Goal: Task Accomplishment & Management: Complete application form

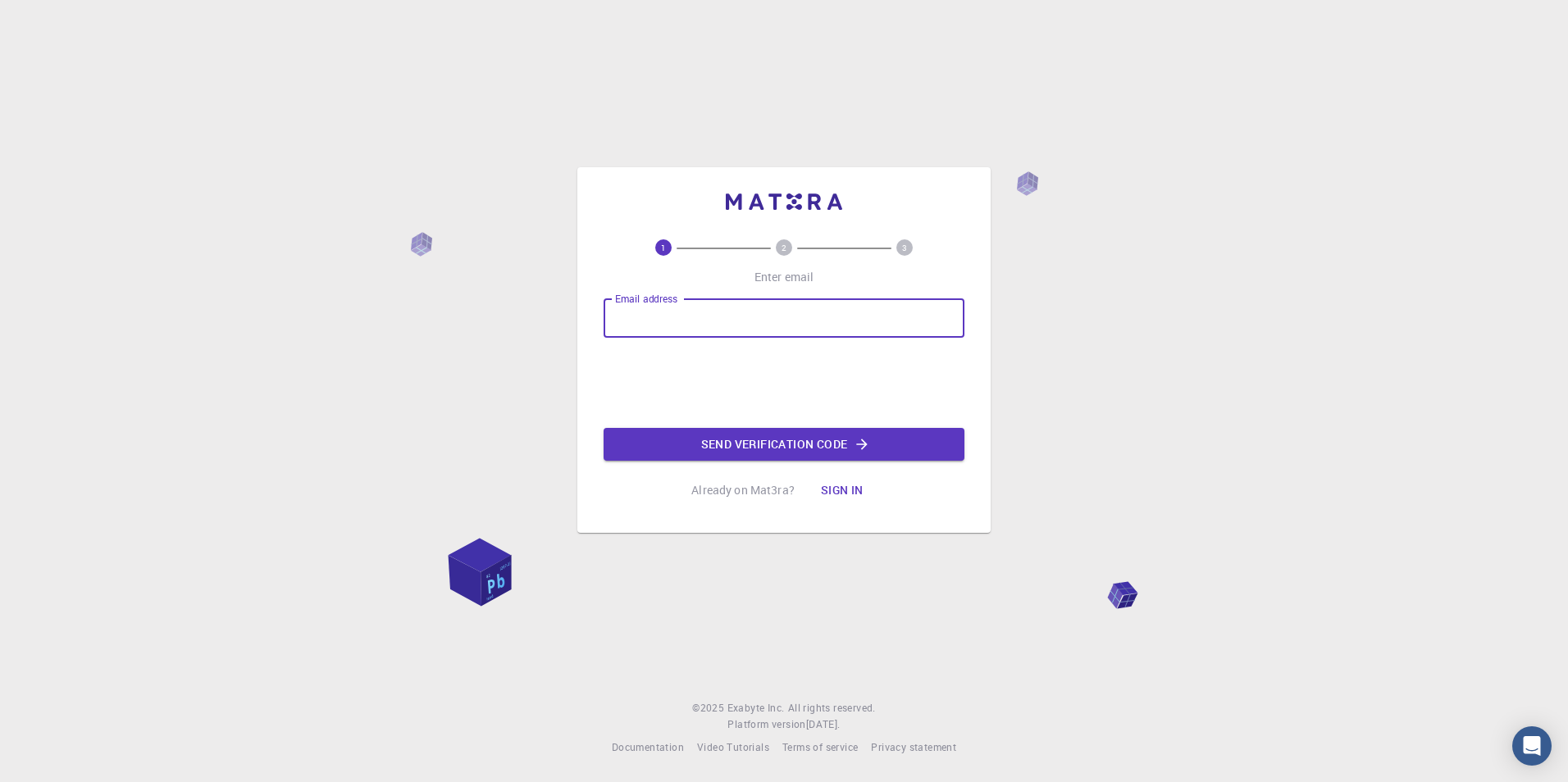
click at [749, 327] on input "Email address" at bounding box center [784, 317] width 361 height 39
paste input "[EMAIL_ADDRESS][DOMAIN_NAME]"
type input "[EMAIL_ADDRESS][DOMAIN_NAME]"
click at [663, 438] on button "Send verification code" at bounding box center [784, 444] width 361 height 32
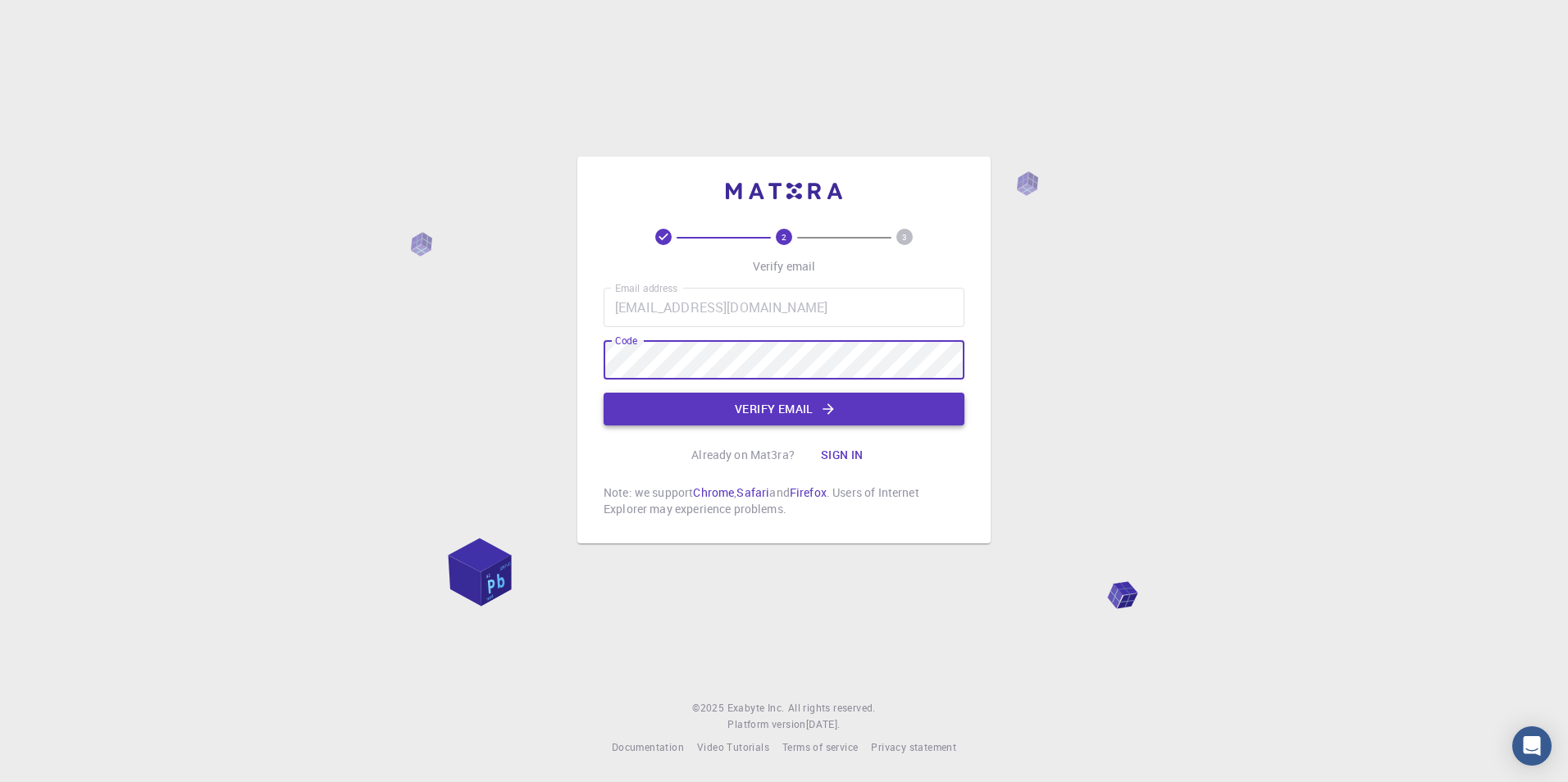
click at [783, 401] on button "Verify email" at bounding box center [784, 409] width 361 height 32
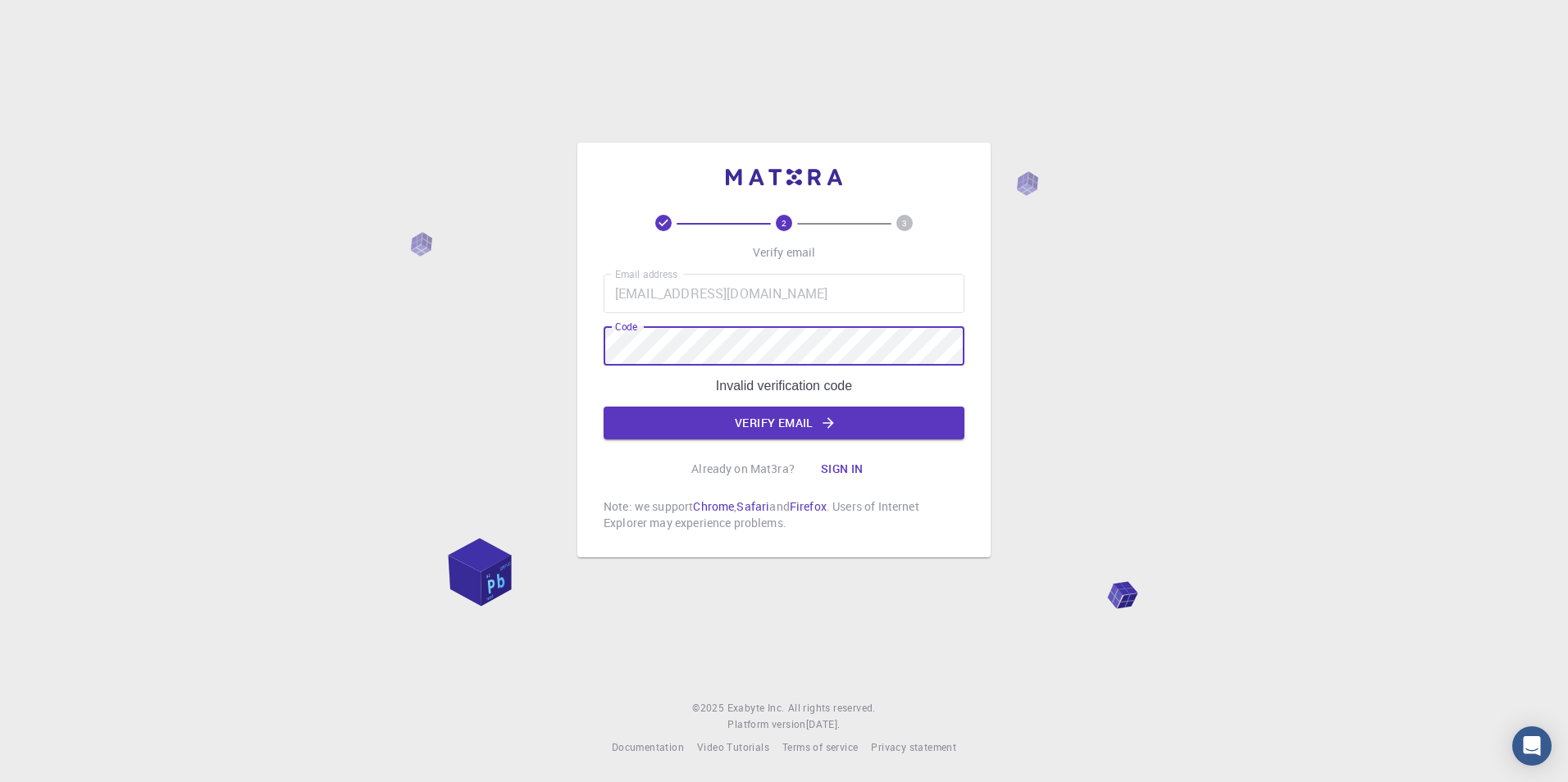
click at [252, 346] on div "2 3 Verify email Email address [EMAIL_ADDRESS][DOMAIN_NAME] Email address Code …" at bounding box center [784, 391] width 1568 height 782
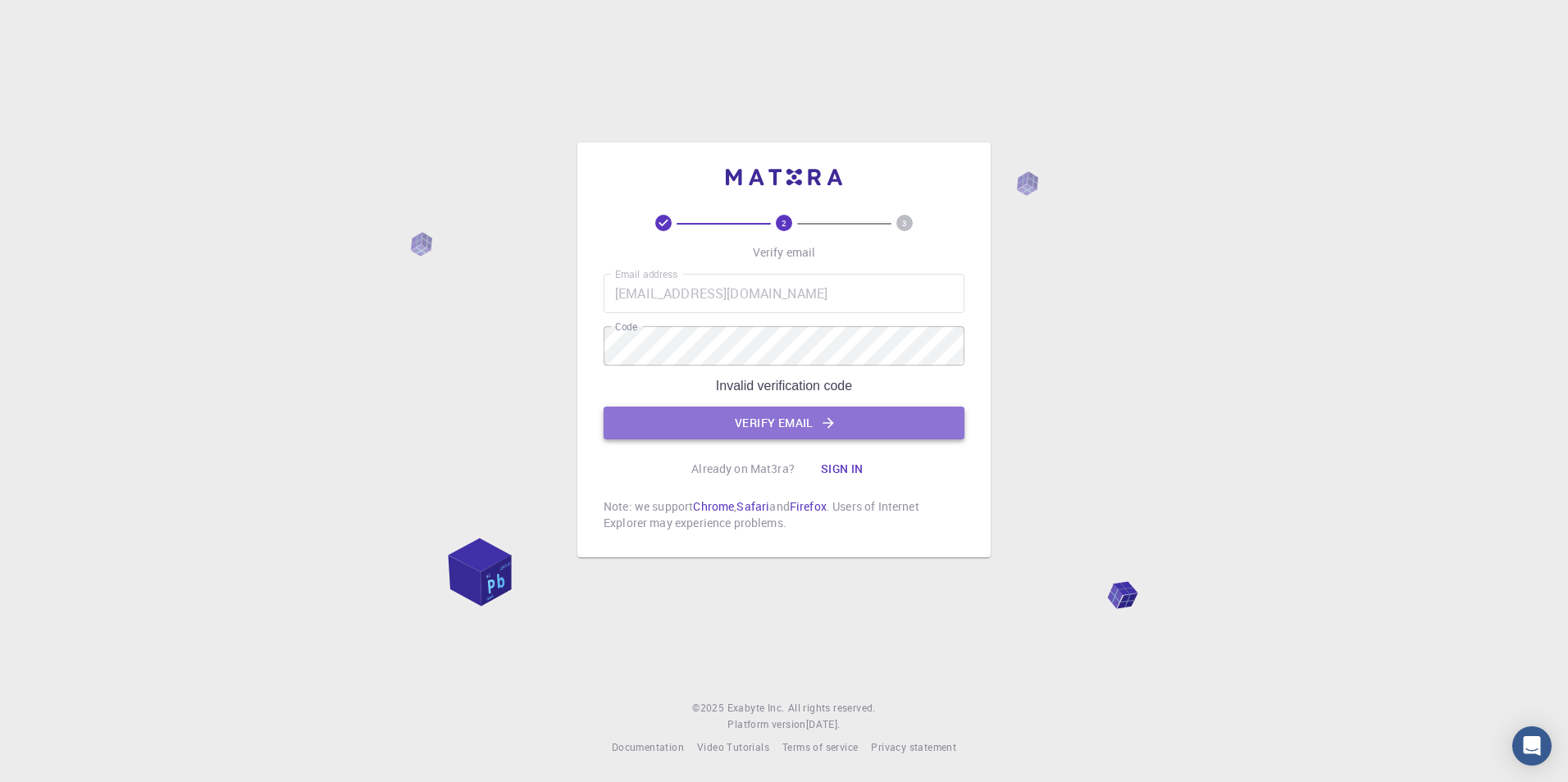
click at [767, 419] on button "Verify email" at bounding box center [784, 422] width 361 height 32
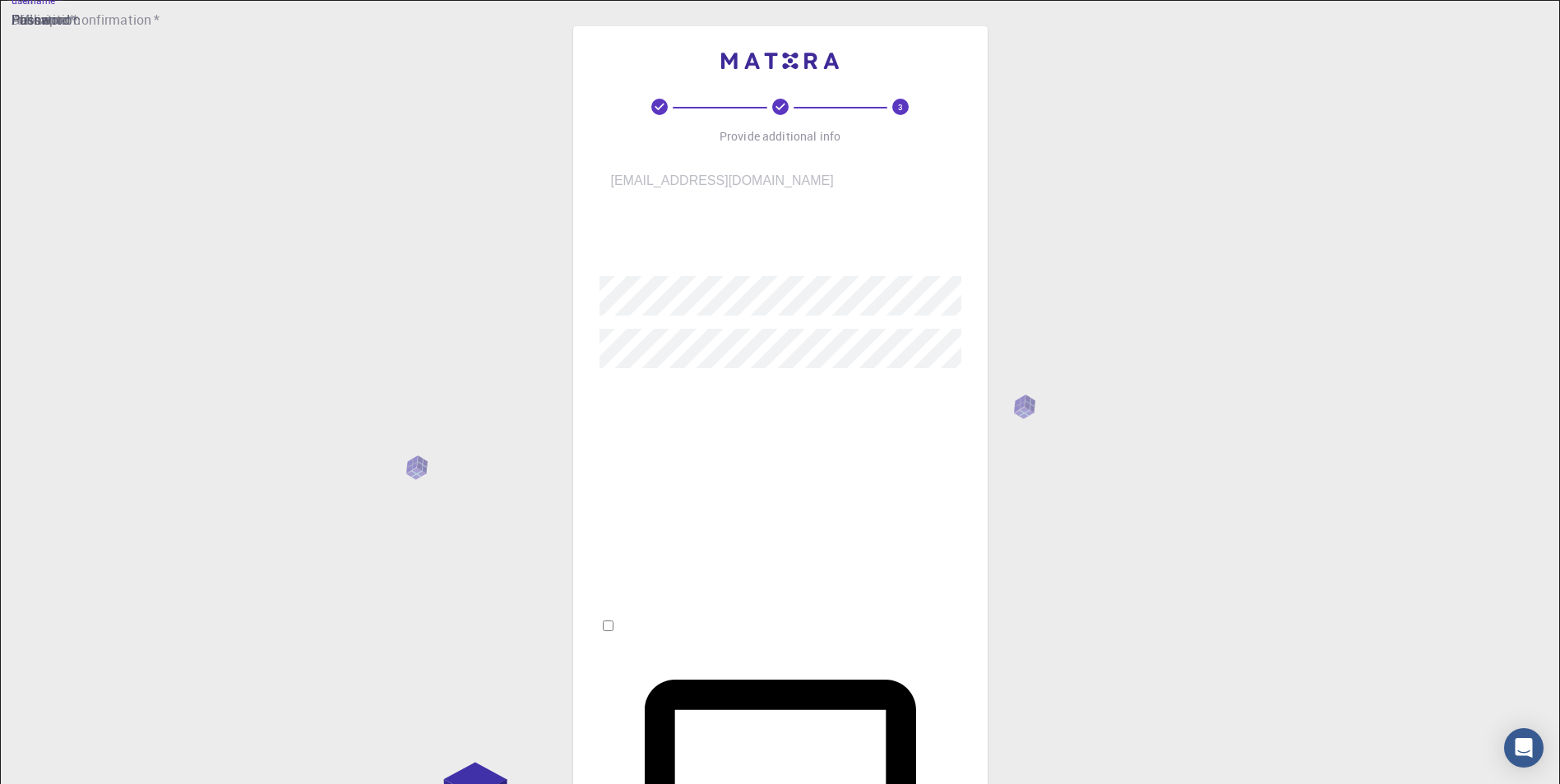
click at [668, 217] on input "username   *" at bounding box center [792, 240] width 385 height 46
type input "nos"
click at [729, 382] on input "Fullname   *" at bounding box center [792, 404] width 385 height 46
type input "nos"
drag, startPoint x: 730, startPoint y: 398, endPoint x: 681, endPoint y: 426, distance: 56.4
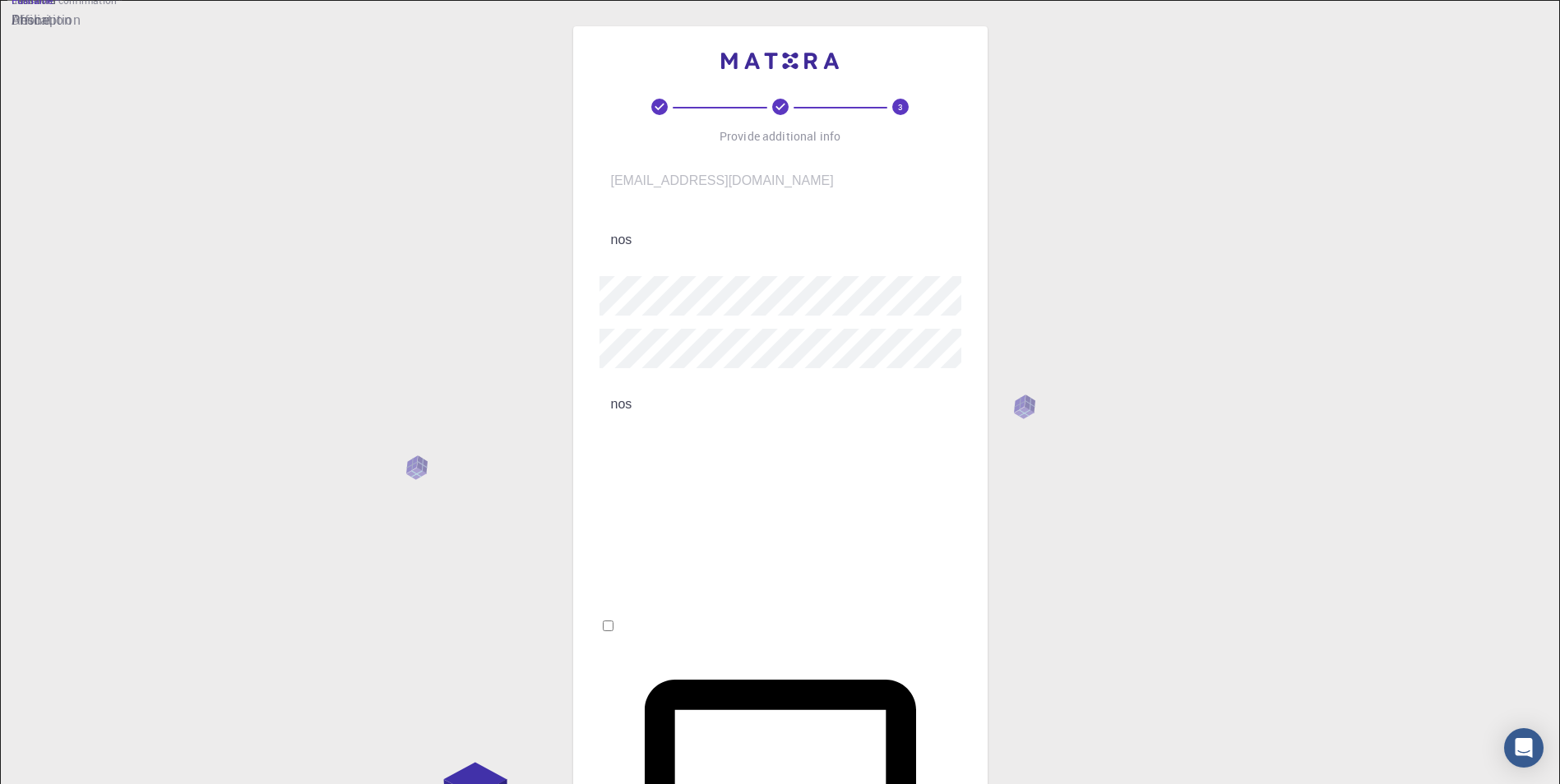
click at [681, 441] on input "Affiliation" at bounding box center [792, 463] width 385 height 46
type input "Test Website"
click at [712, 518] on div "Email   * [EMAIL_ADDRESS][DOMAIN_NAME] Email   * username   * nos username   * …" at bounding box center [780, 595] width 362 height 875
click at [724, 465] on div "Email   * [EMAIL_ADDRESS][DOMAIN_NAME] Email   * username   * nos username   * …" at bounding box center [780, 595] width 362 height 875
click at [717, 500] on input "Phone" at bounding box center [792, 523] width 385 height 46
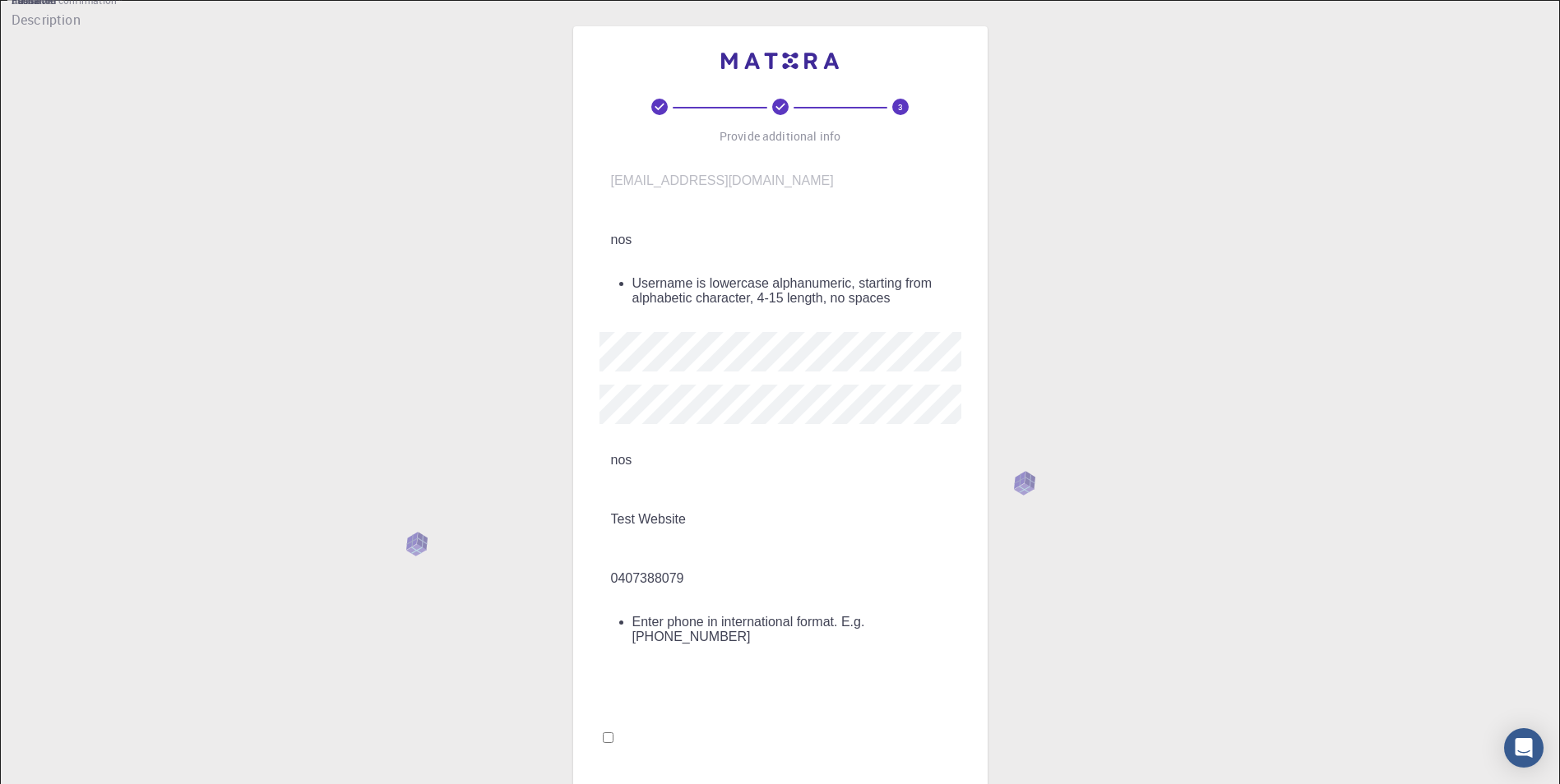
click at [606, 556] on input "0407388079" at bounding box center [792, 579] width 385 height 46
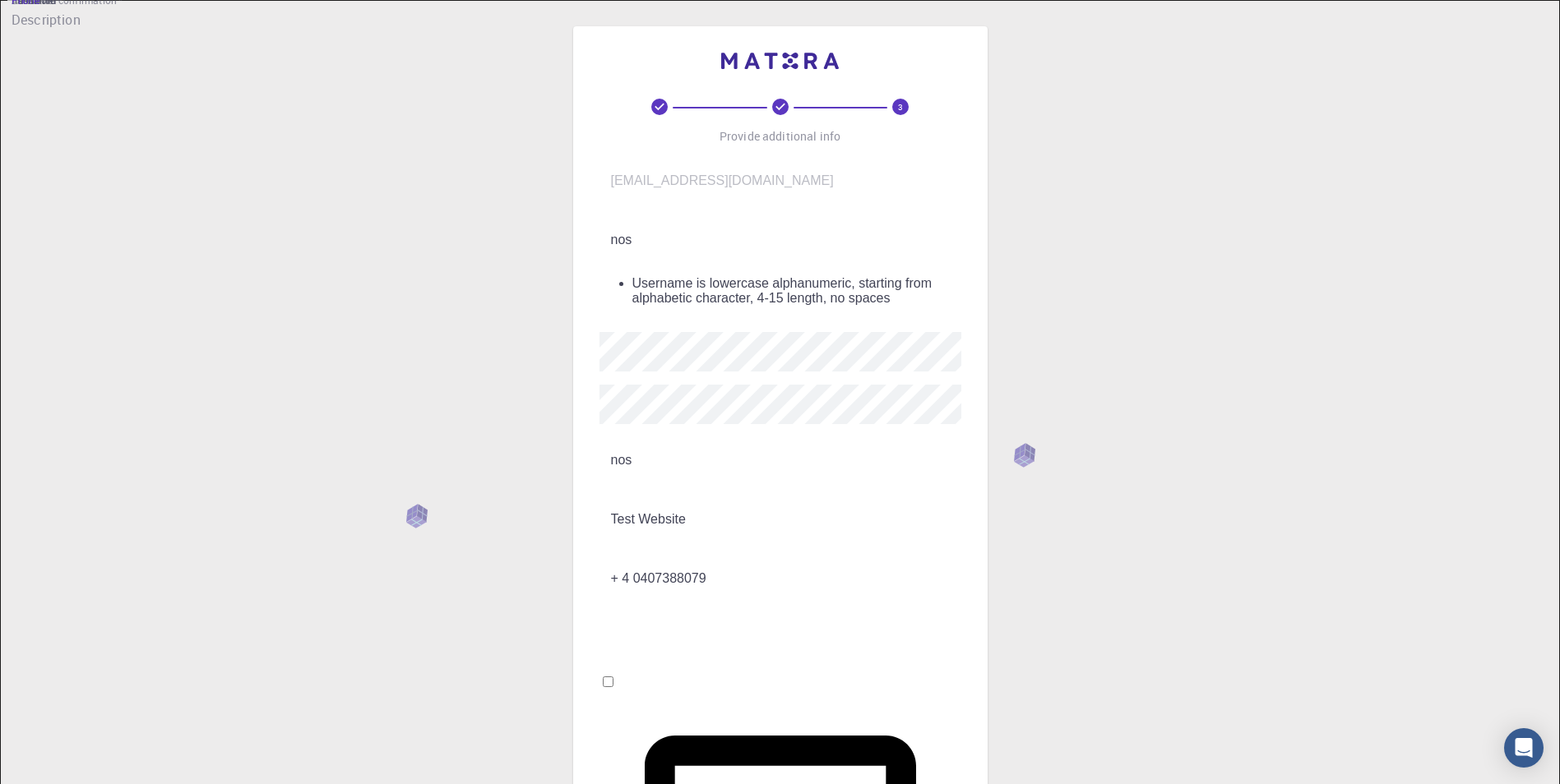
click at [624, 556] on input "+ 4 0407388079" at bounding box center [792, 579] width 385 height 46
type input "[PHONE_NUMBER]"
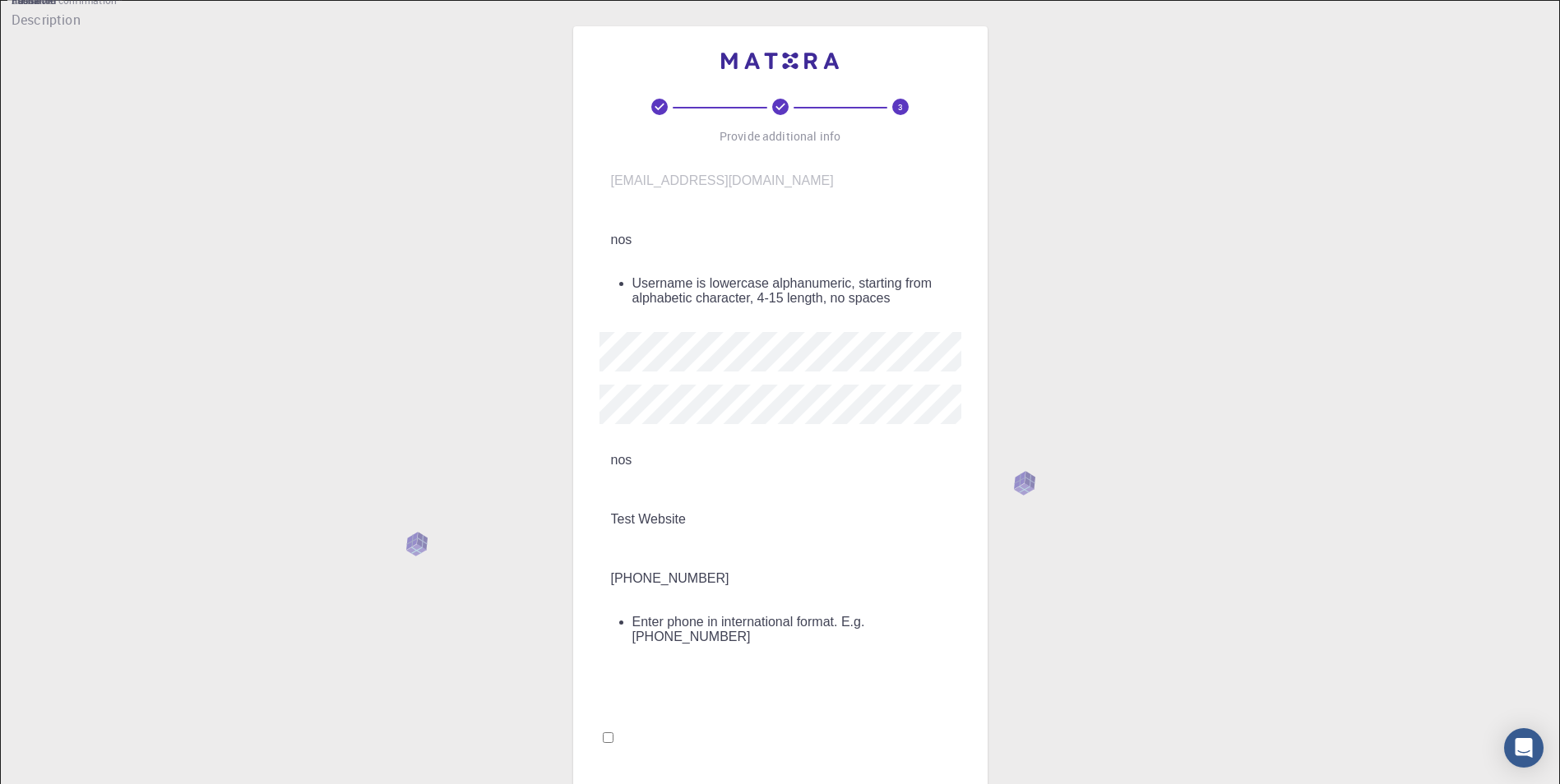
click at [614, 732] on input "I accept the Terms of Service / Privacy Policy *" at bounding box center [608, 737] width 11 height 11
checkbox input "true"
drag, startPoint x: 853, startPoint y: 564, endPoint x: 805, endPoint y: 563, distance: 48.0
click at [805, 615] on li "Enter phone in international format. E.g. [PHONE_NUMBER]" at bounding box center [797, 630] width 329 height 29
drag, startPoint x: 805, startPoint y: 563, endPoint x: 728, endPoint y: 533, distance: 82.6
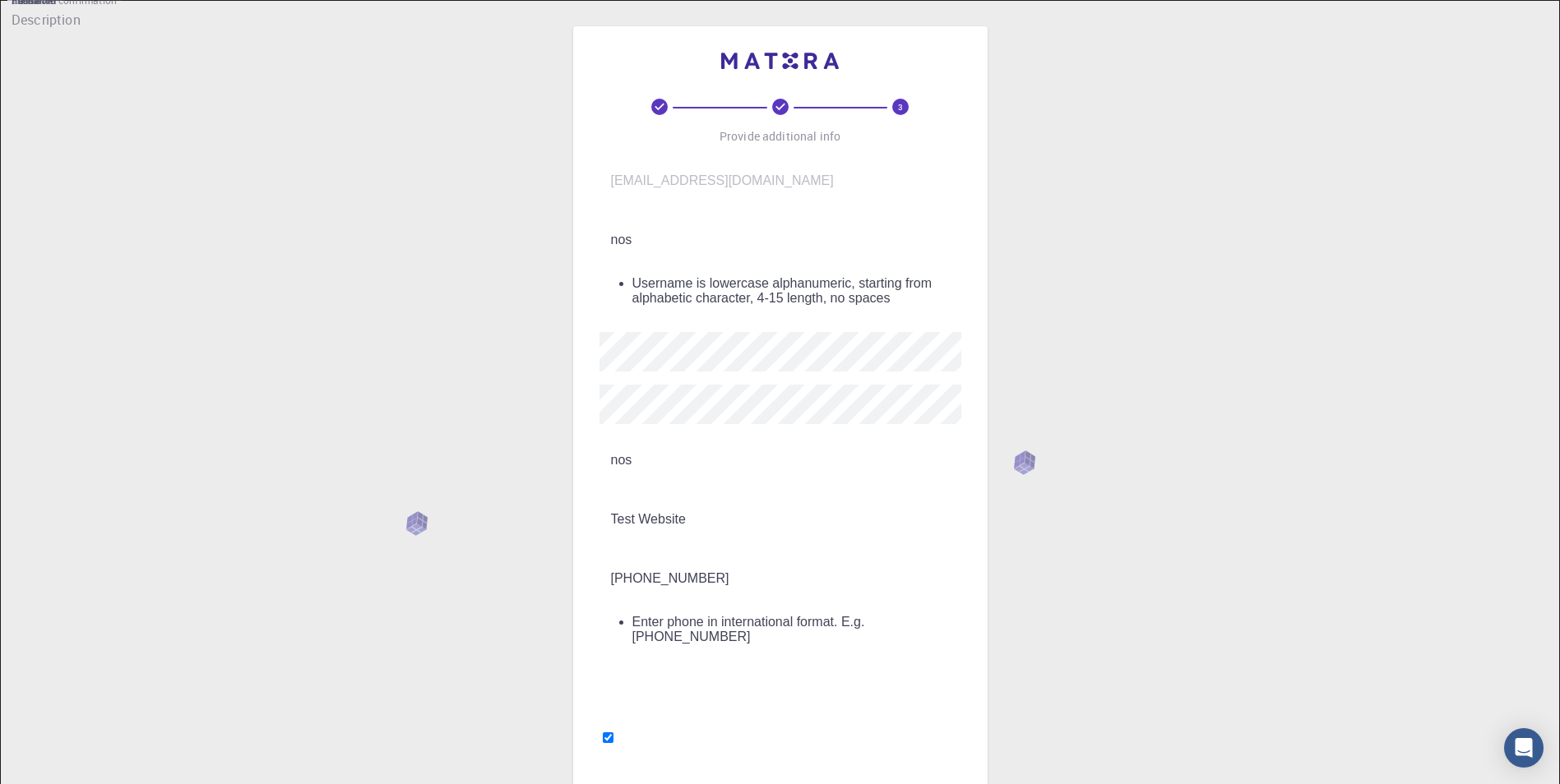
click at [727, 556] on input "[PHONE_NUMBER]" at bounding box center [792, 579] width 385 height 46
paste input "275321"
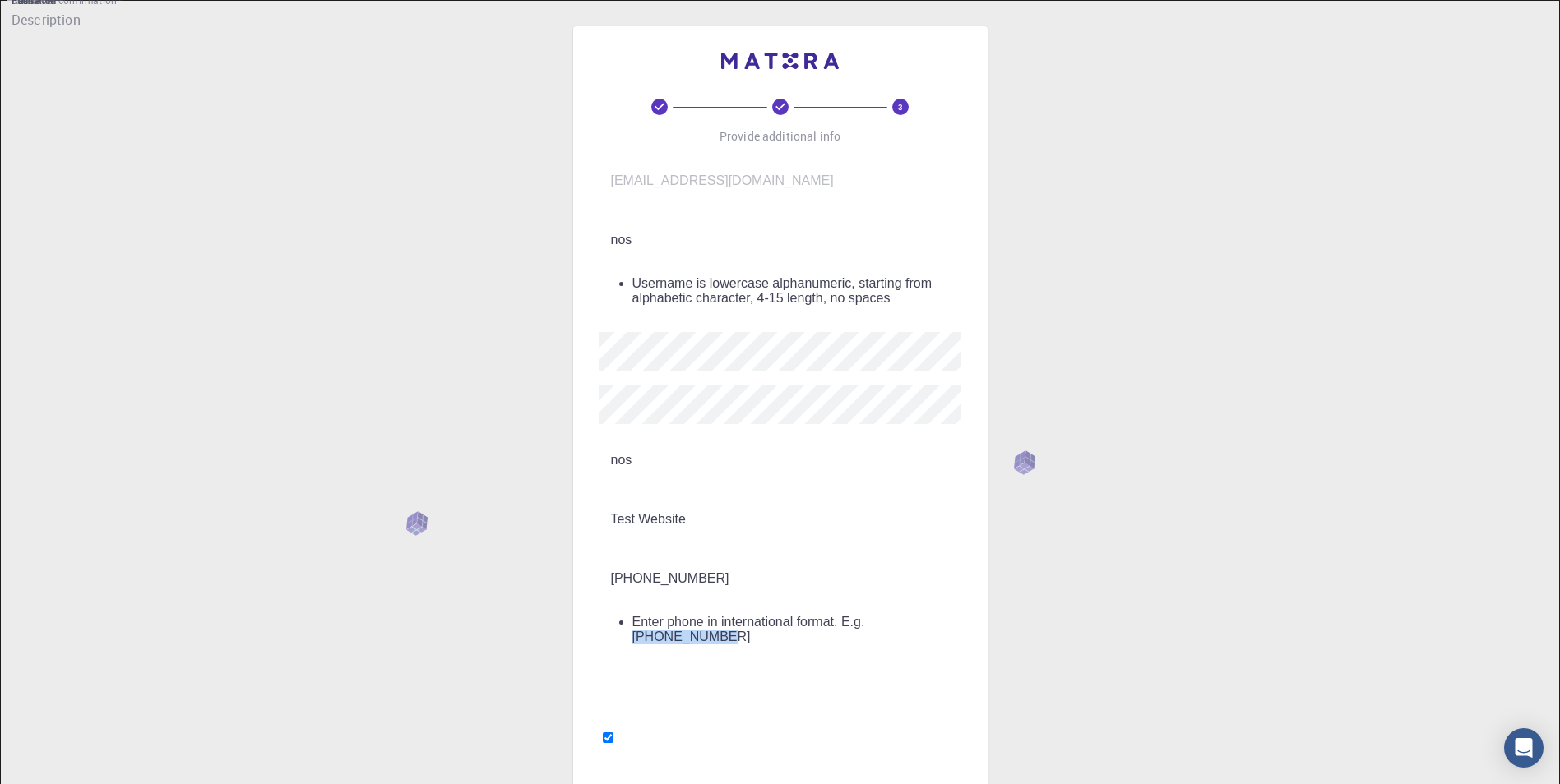
drag, startPoint x: 900, startPoint y: 564, endPoint x: 805, endPoint y: 571, distance: 95.3
click at [805, 615] on li "Enter phone in international format. E.g. [PHONE_NUMBER]" at bounding box center [797, 630] width 329 height 29
copy div "[PHONE_NUMBER]"
click at [672, 556] on input "[PHONE_NUMBER]" at bounding box center [792, 579] width 385 height 46
paste input "12345678901"
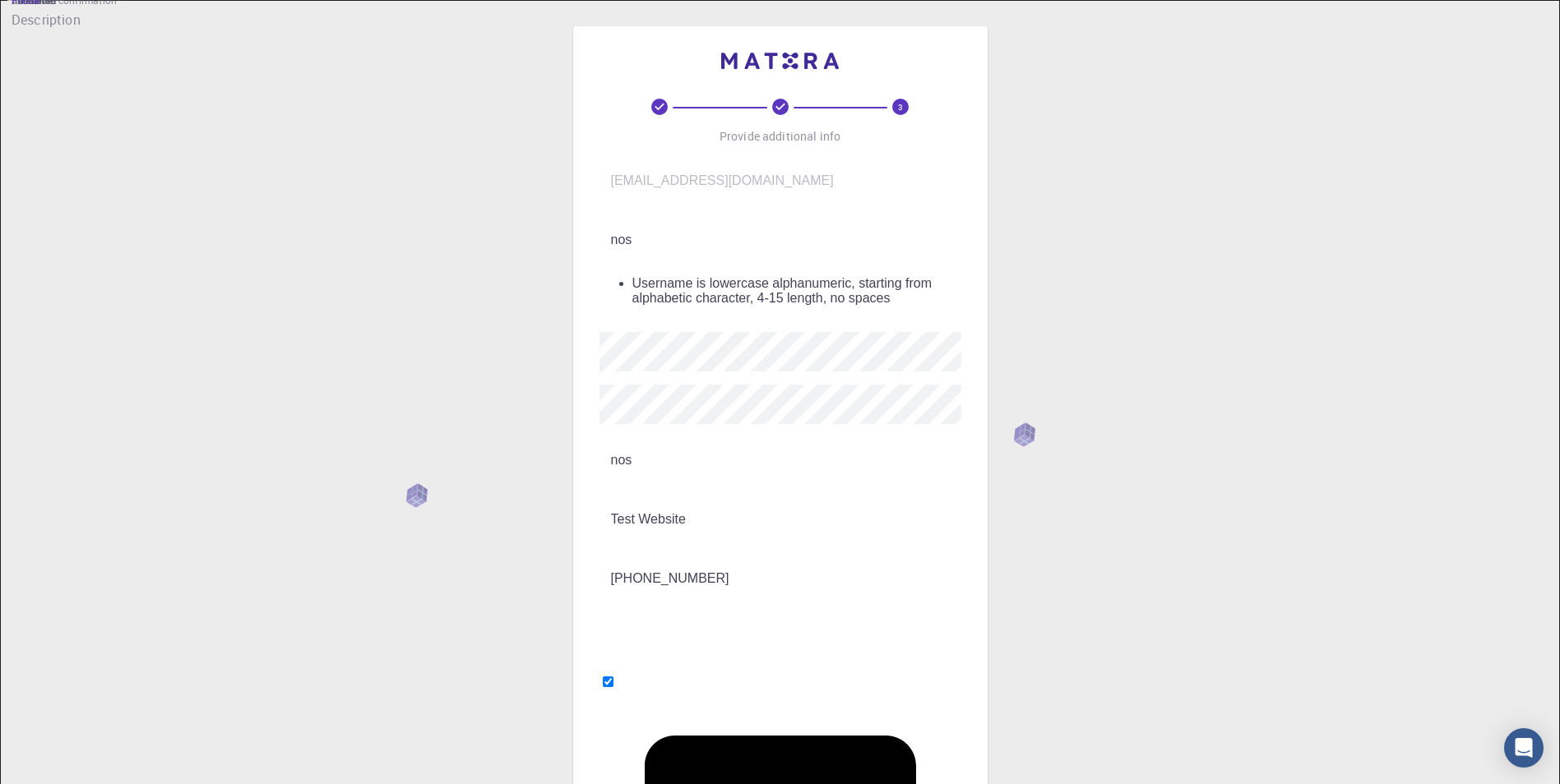
type input "[PHONE_NUMBER]"
click at [688, 235] on input "nos" at bounding box center [792, 240] width 385 height 46
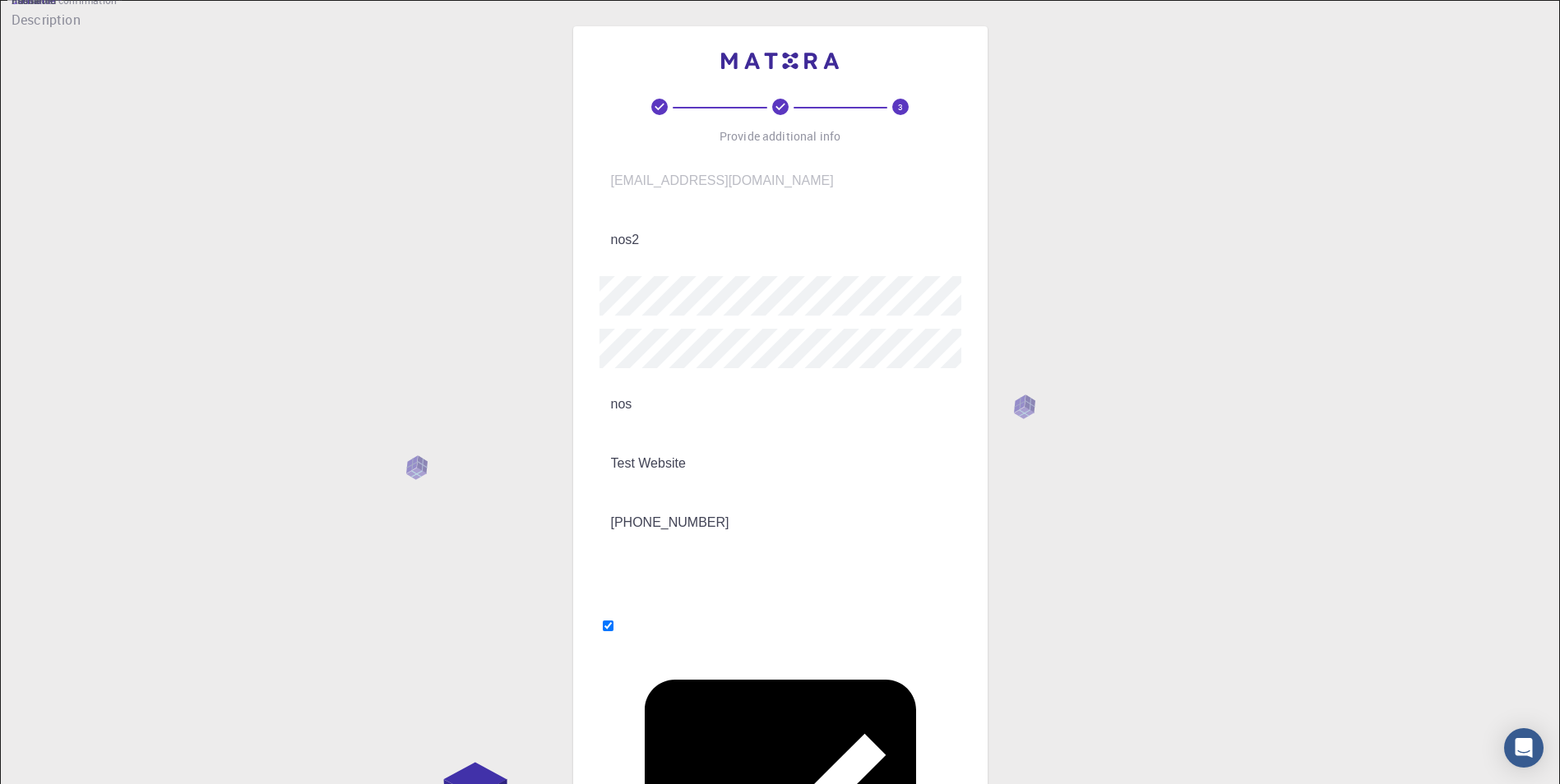
click at [59, 8] on span "*" at bounding box center [56, 0] width 7 height 14
click at [658, 382] on input "nos" at bounding box center [792, 404] width 385 height 46
click at [676, 406] on input "nos" at bounding box center [792, 404] width 385 height 46
click at [762, 622] on form "Email   * [EMAIL_ADDRESS][DOMAIN_NAME] Email   * username   * nos2 username   *…" at bounding box center [780, 604] width 362 height 892
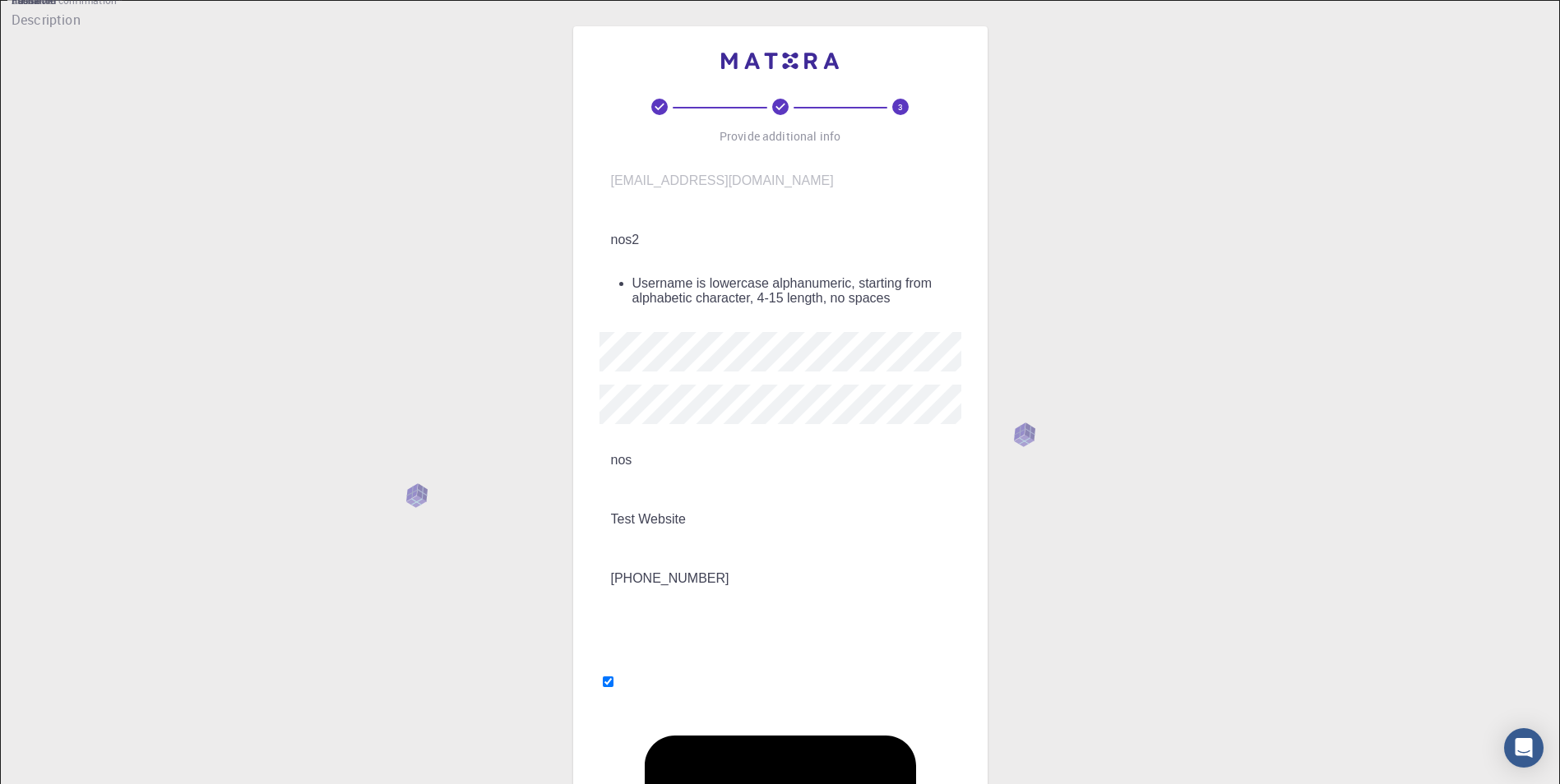
click at [698, 209] on div "Email   * [EMAIL_ADDRESS][DOMAIN_NAME] Email   * username   * nos2 username   *…" at bounding box center [780, 623] width 362 height 931
click at [698, 224] on input "nos2" at bounding box center [792, 240] width 385 height 46
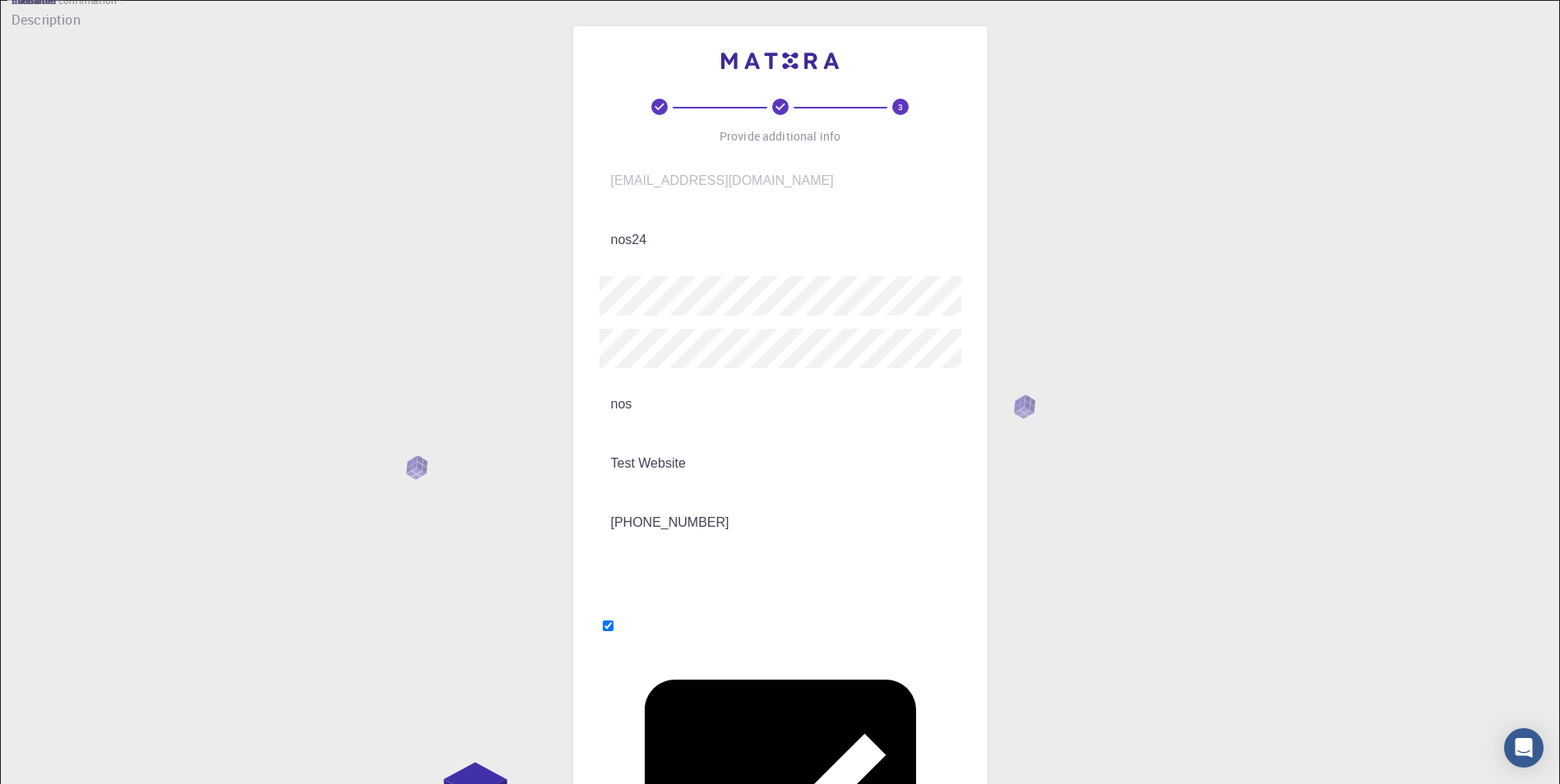
type input "nos24"
click at [739, 621] on form "Email   * [EMAIL_ADDRESS][DOMAIN_NAME] Email   * username   * nos24 username   …" at bounding box center [780, 604] width 362 height 892
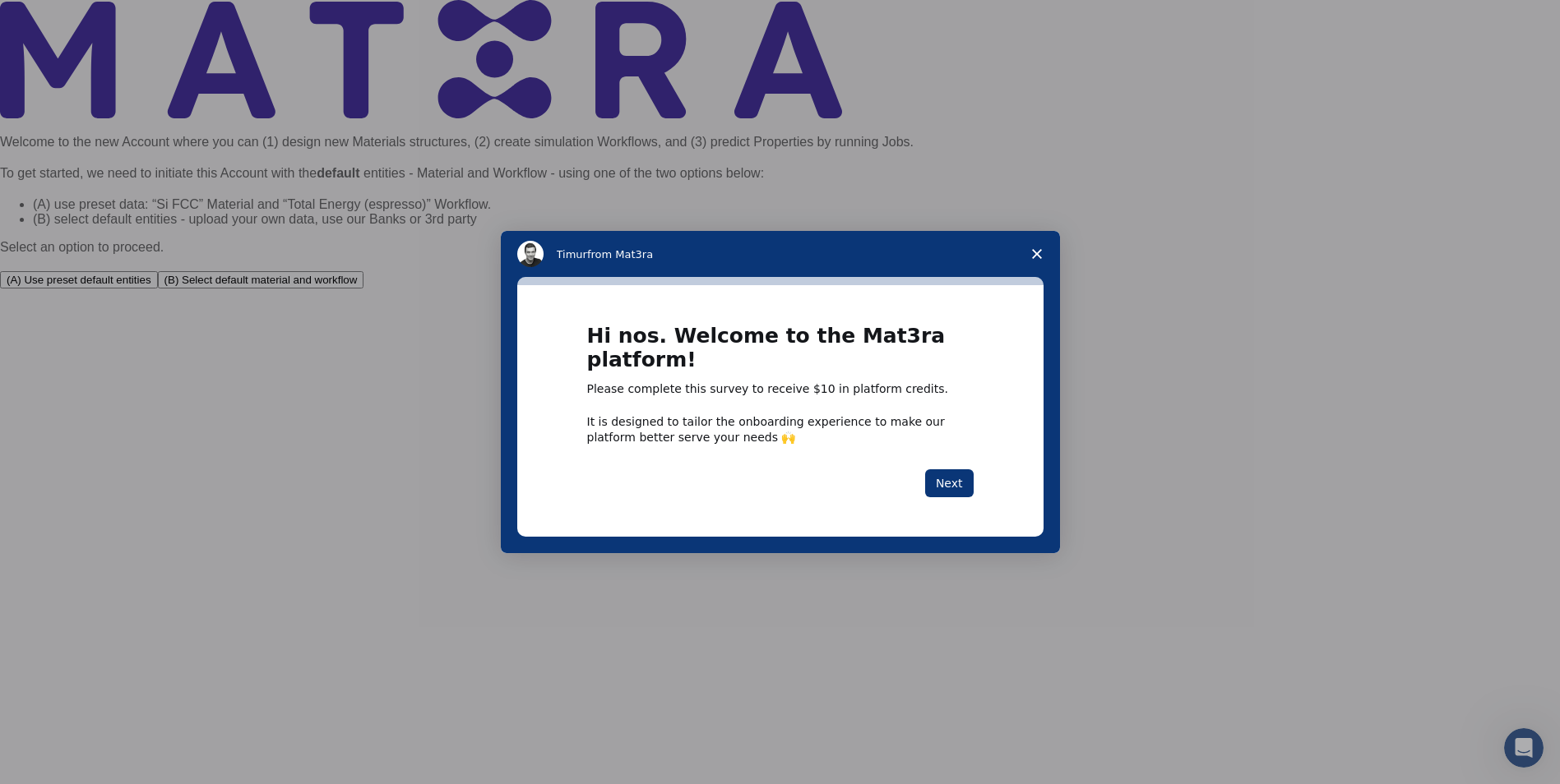
click at [1049, 237] on span "Close survey" at bounding box center [1036, 254] width 46 height 46
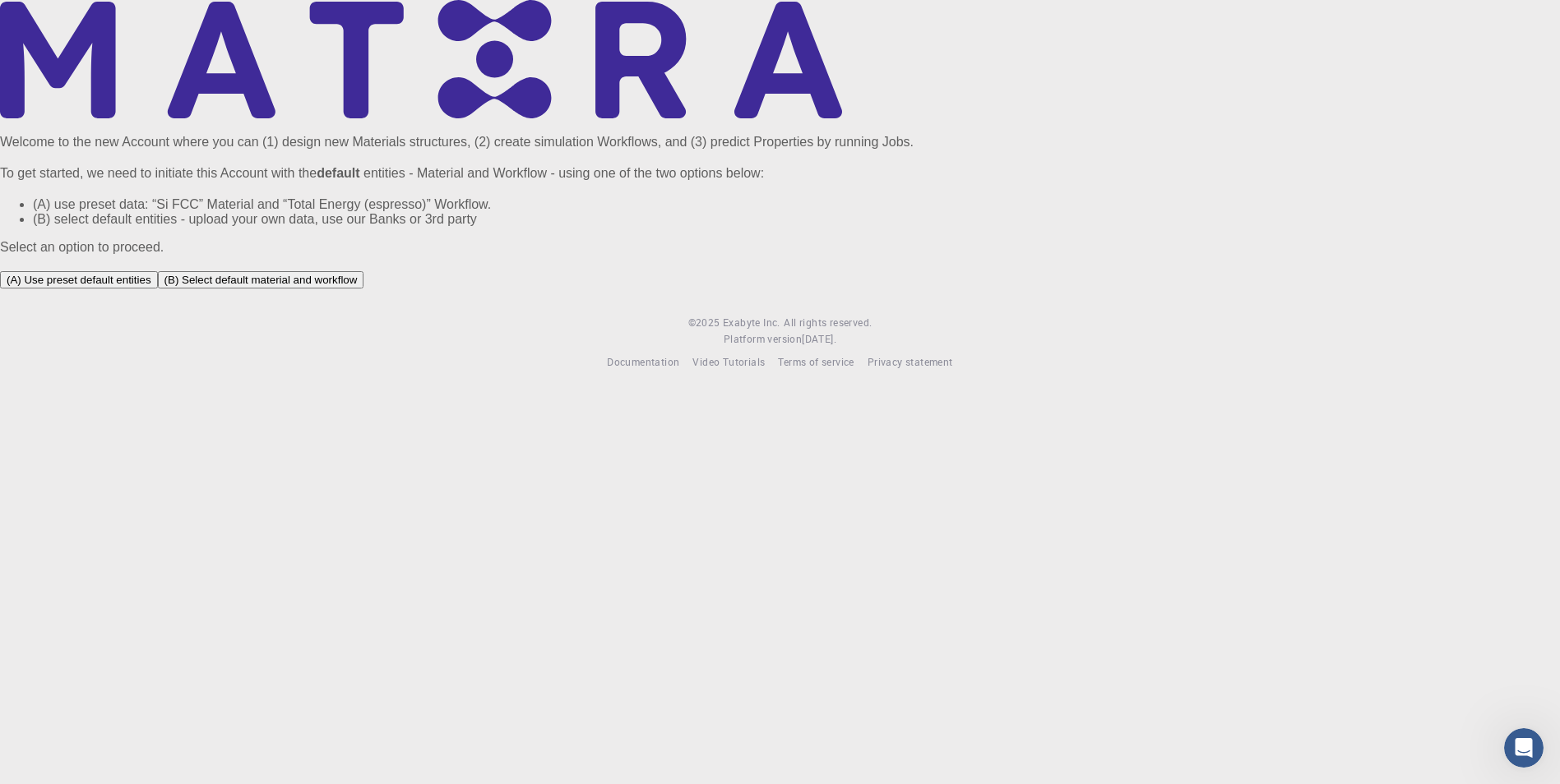
click at [364, 289] on button "(B) Select default material and workflow" at bounding box center [261, 280] width 206 height 18
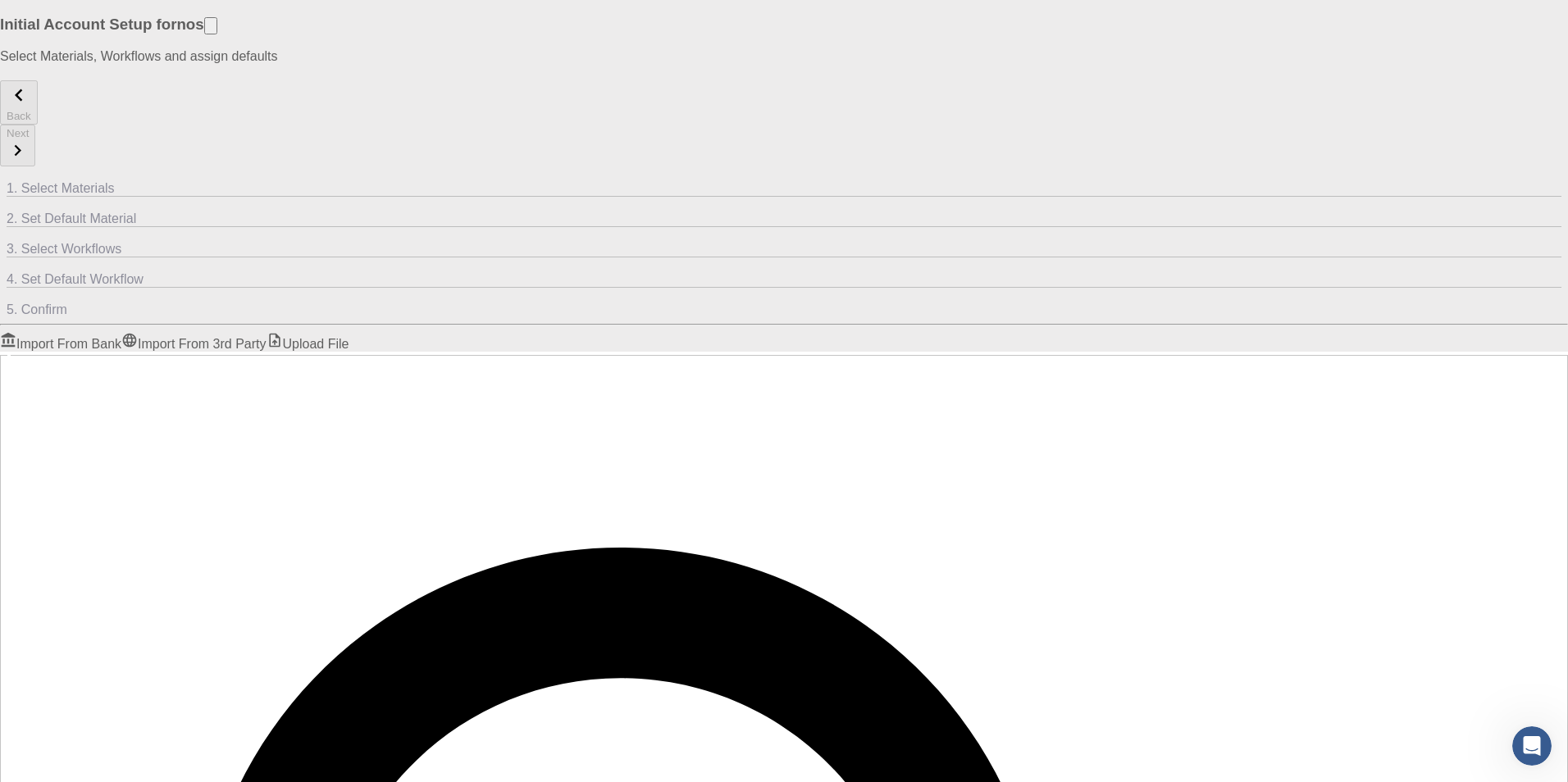
scroll to position [488, 0]
